Goal: Information Seeking & Learning: Learn about a topic

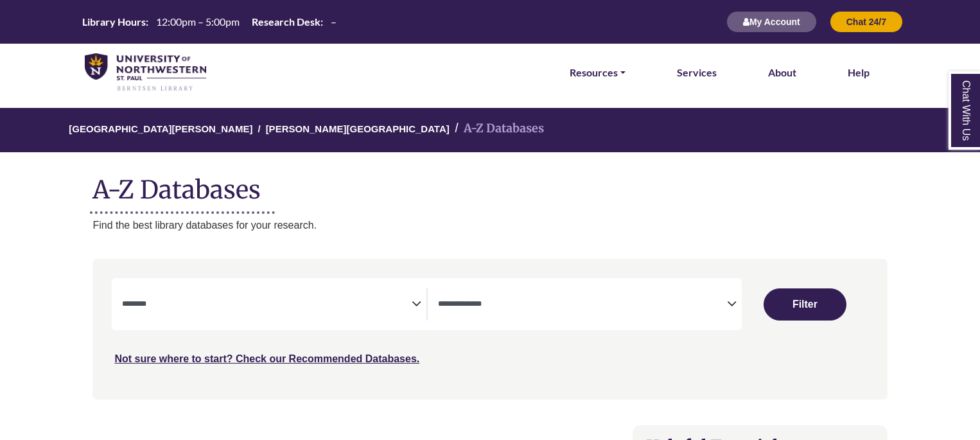
select select "Database Subject Filter"
select select "Database Types Filter"
select select "Database Subject Filter"
select select "Database Types Filter"
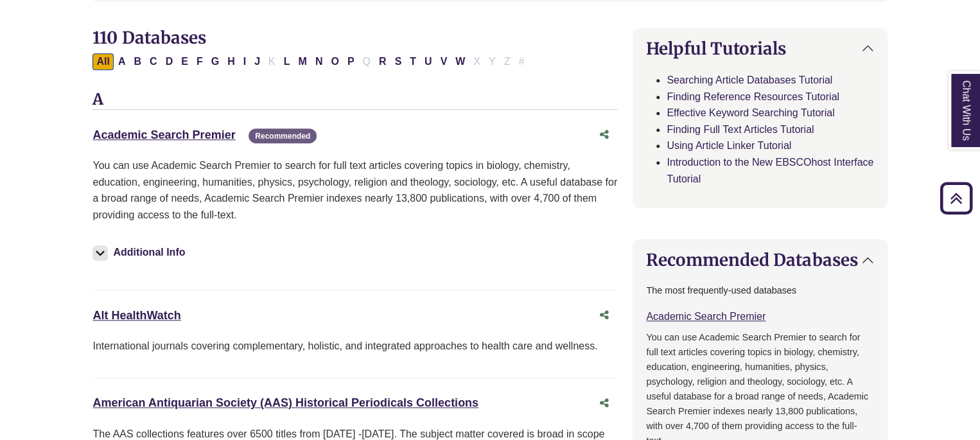
scroll to position [385, 0]
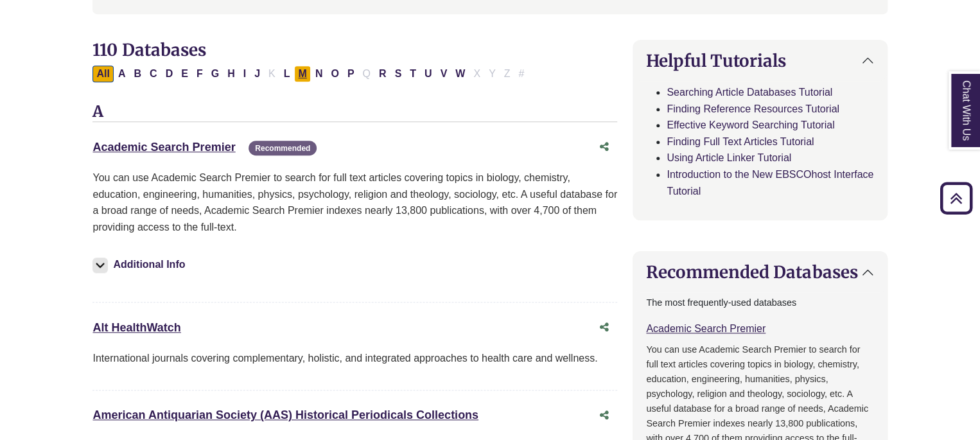
click at [300, 71] on button "M" at bounding box center [302, 73] width 16 height 17
select select "Database Subject Filter"
select select "Database Types Filter"
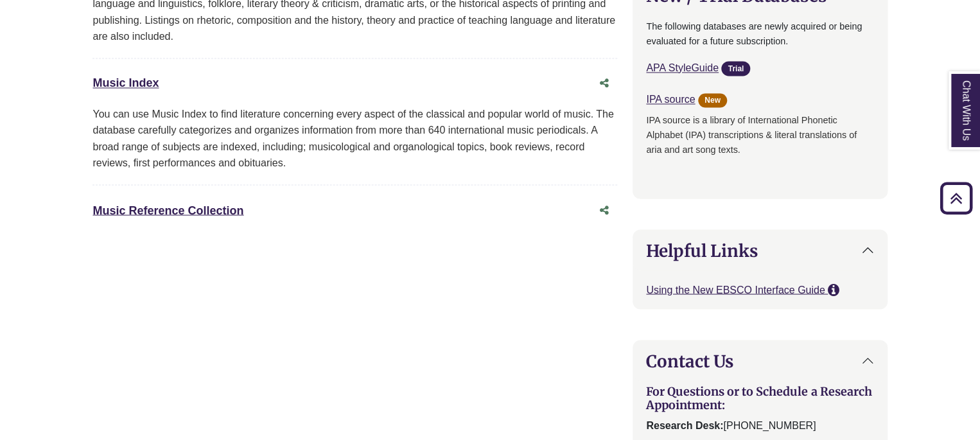
scroll to position [963, 0]
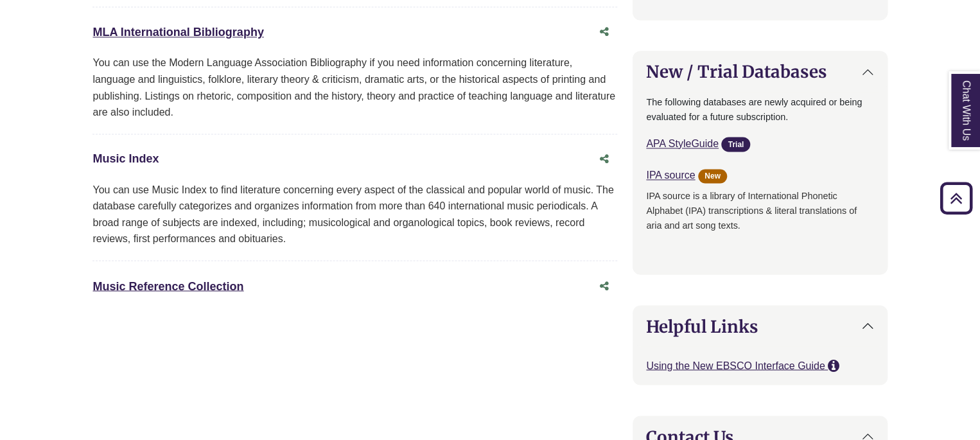
click at [134, 161] on link "Music Index This link opens in a new window" at bounding box center [125, 158] width 66 height 13
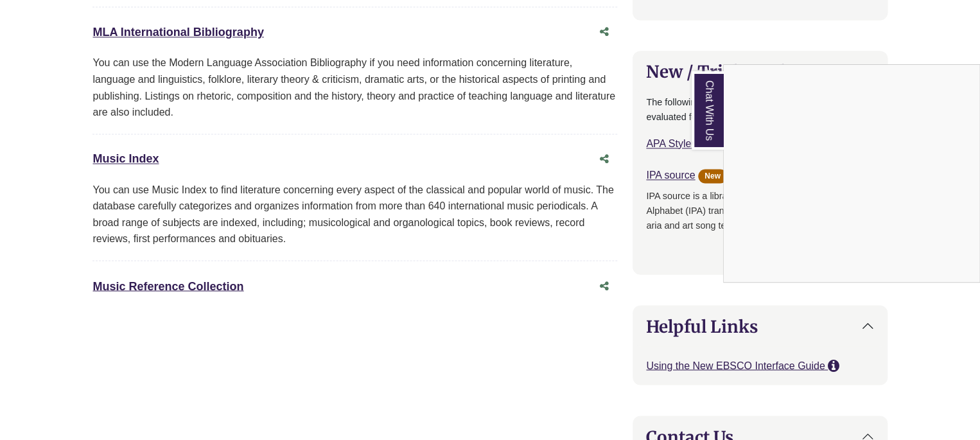
click at [133, 153] on div "Chat With Us" at bounding box center [490, 220] width 980 height 440
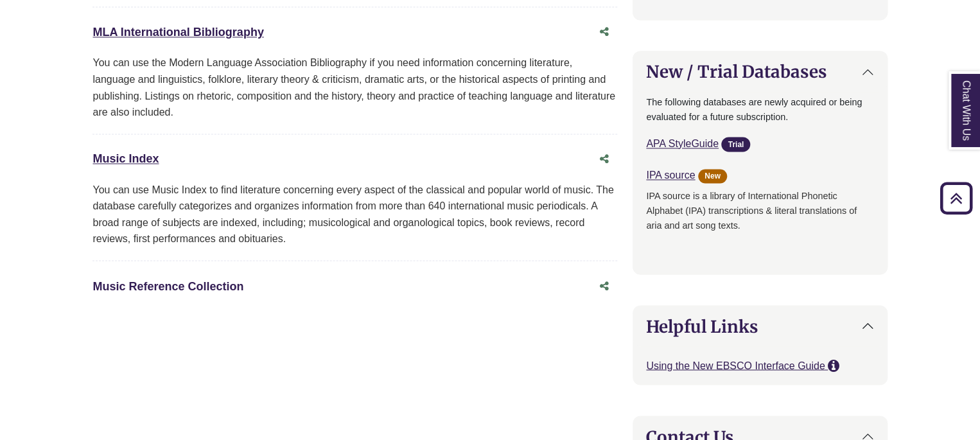
click at [141, 279] on link "Music Reference Collection This link opens in a new window" at bounding box center [167, 285] width 151 height 13
